Goal: Navigation & Orientation: Find specific page/section

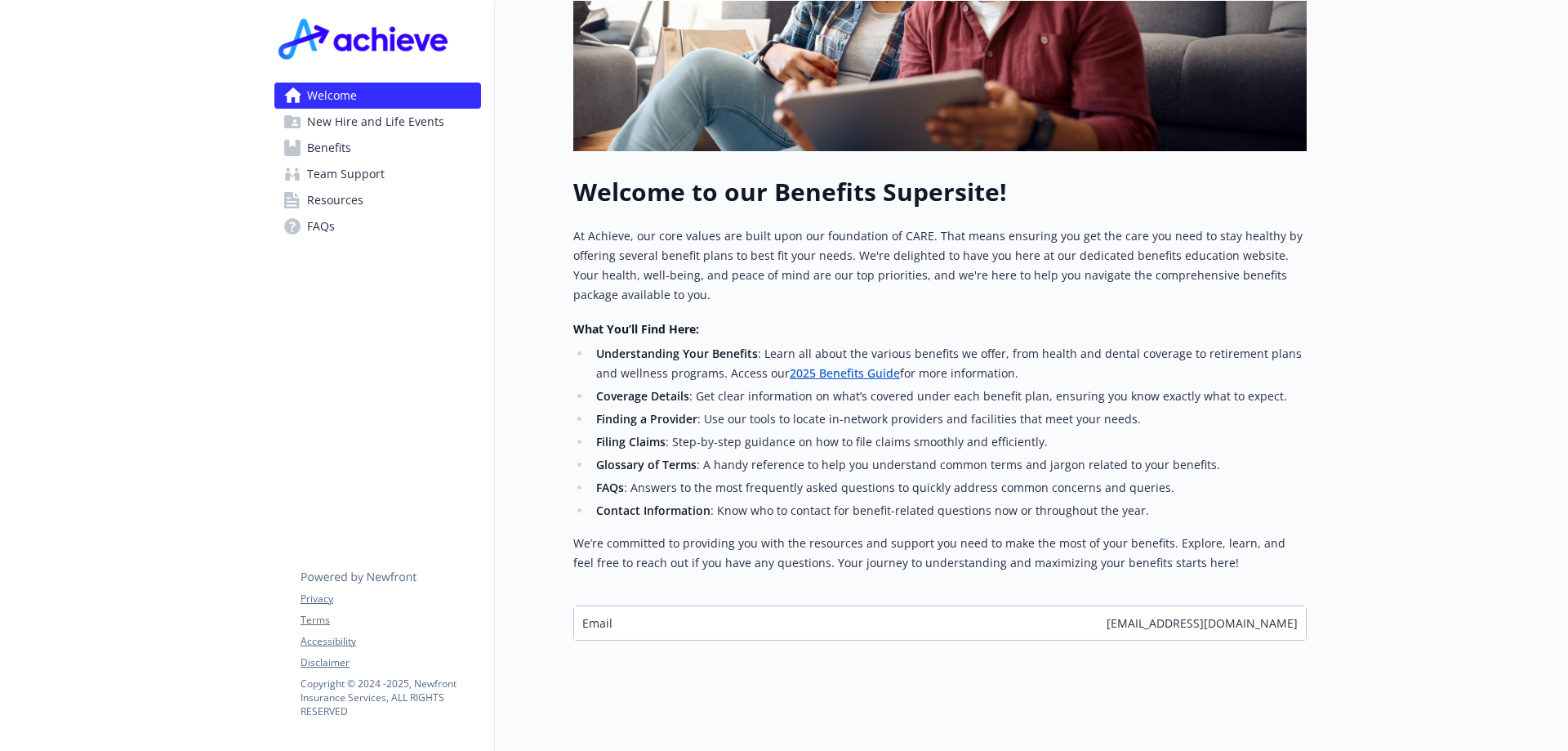
scroll to position [326, 0]
